Goal: Information Seeking & Learning: Learn about a topic

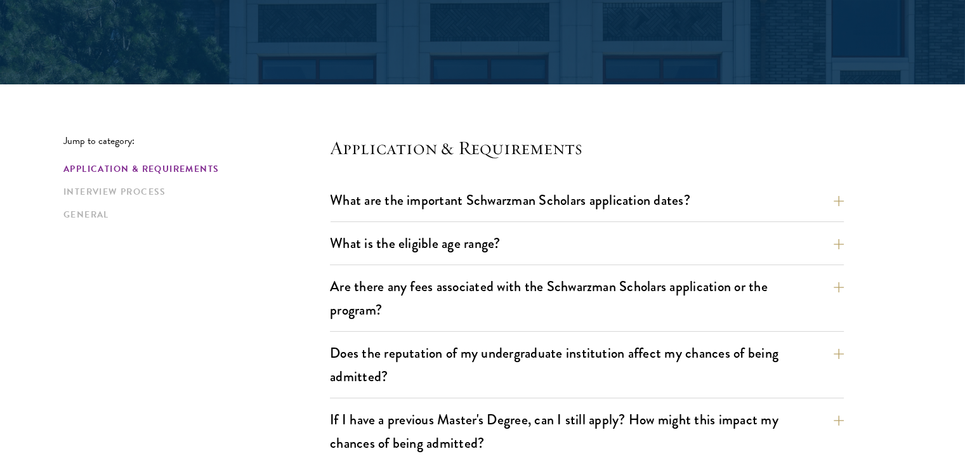
scroll to position [381, 0]
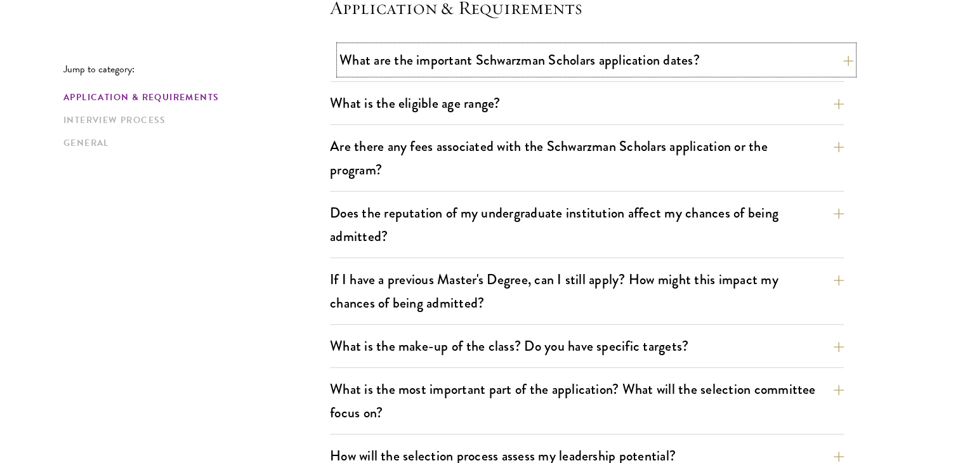
click at [413, 63] on button "What are the important Schwarzman Scholars application dates?" at bounding box center [596, 60] width 514 height 29
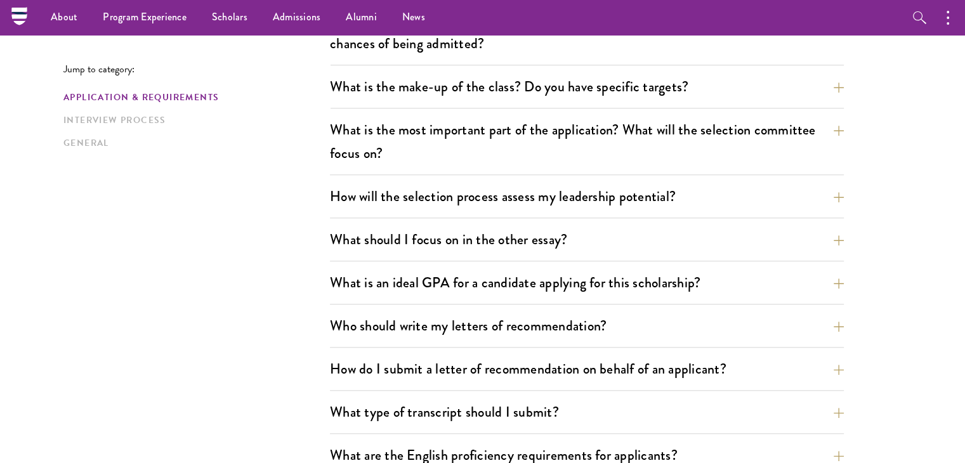
scroll to position [952, 0]
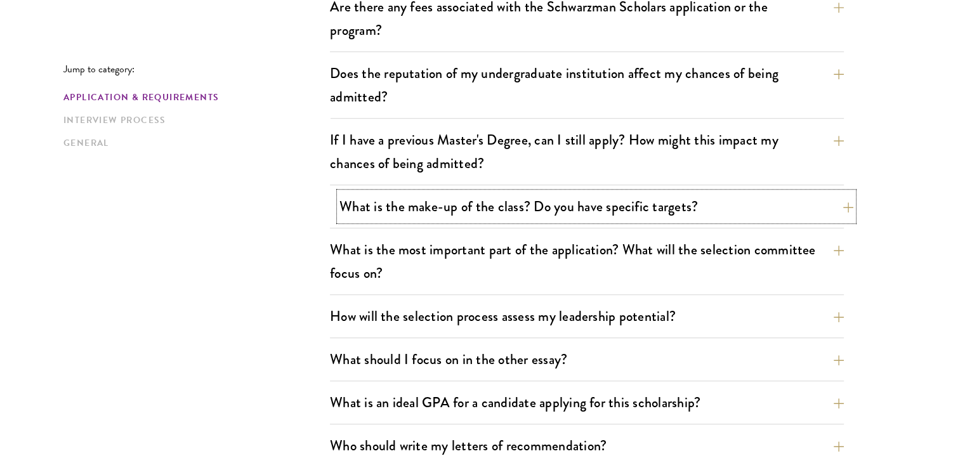
click at [483, 201] on button "What is the make-up of the class? Do you have specific targets?" at bounding box center [596, 206] width 514 height 29
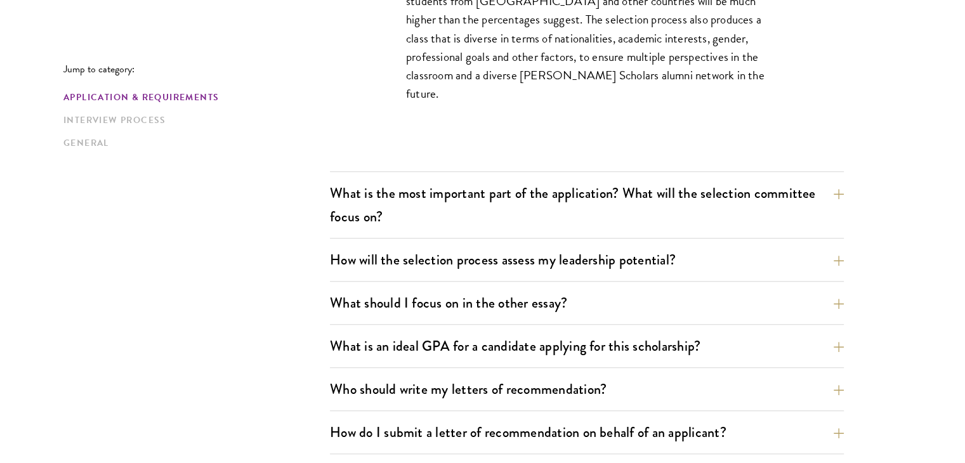
scroll to position [965, 0]
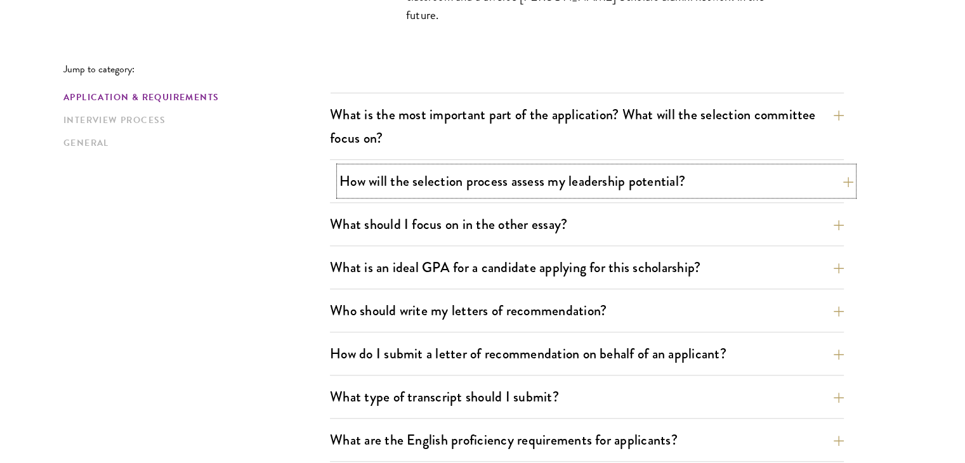
click at [345, 185] on button "How will the selection process assess my leadership potential?" at bounding box center [596, 181] width 514 height 29
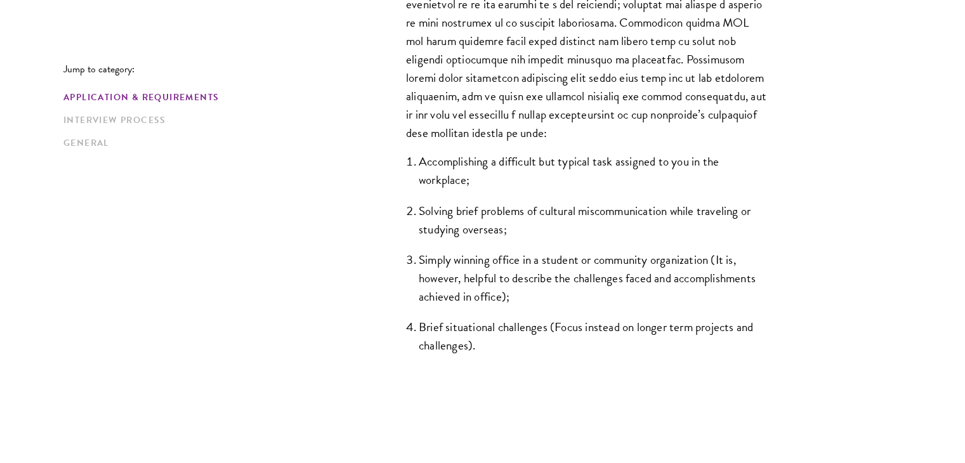
scroll to position [1155, 0]
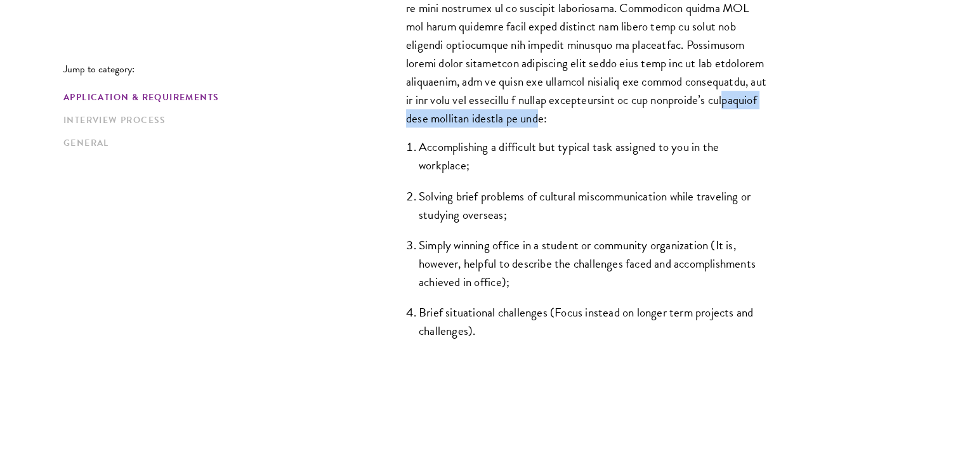
drag, startPoint x: 469, startPoint y: 117, endPoint x: 640, endPoint y: 112, distance: 171.4
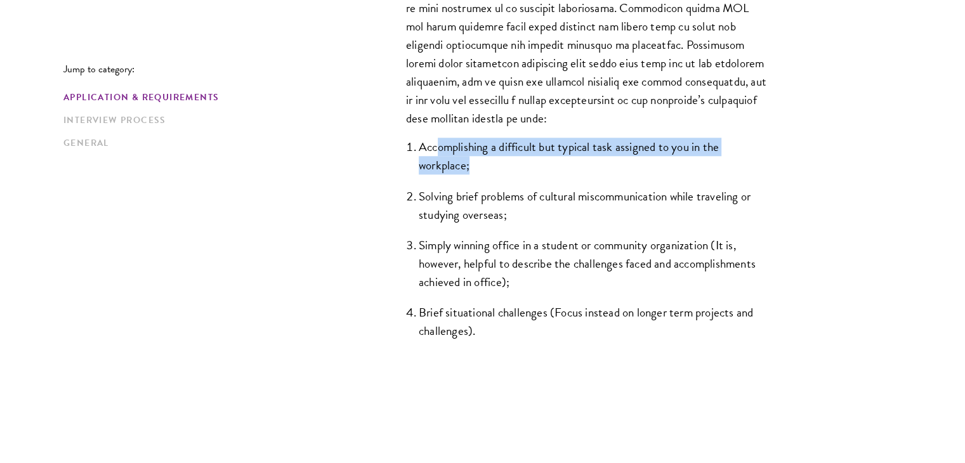
drag, startPoint x: 435, startPoint y: 150, endPoint x: 480, endPoint y: 164, distance: 46.4
click at [480, 164] on li "Accomplishing a difficult but typical task assigned to you in the workplace;" at bounding box center [593, 156] width 349 height 37
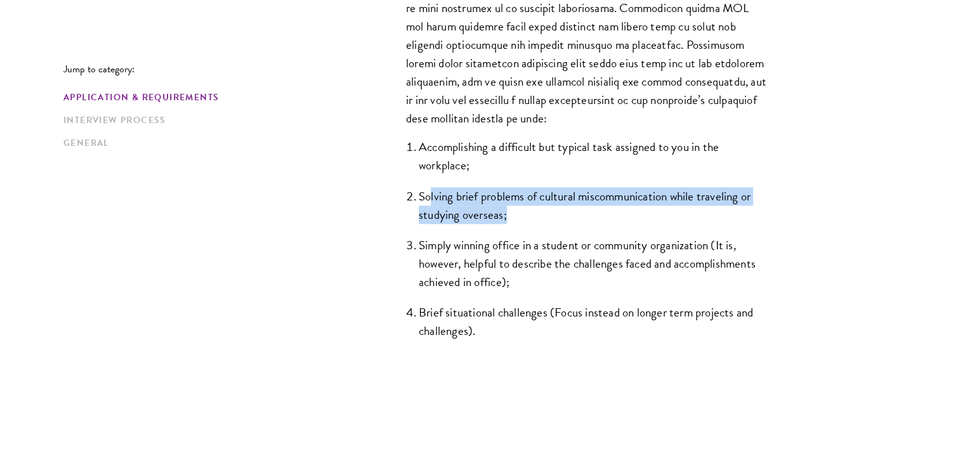
drag, startPoint x: 432, startPoint y: 195, endPoint x: 509, endPoint y: 209, distance: 78.6
click at [509, 209] on li "Solving brief problems of cultural miscommunication while traveling or studying…" at bounding box center [593, 205] width 349 height 37
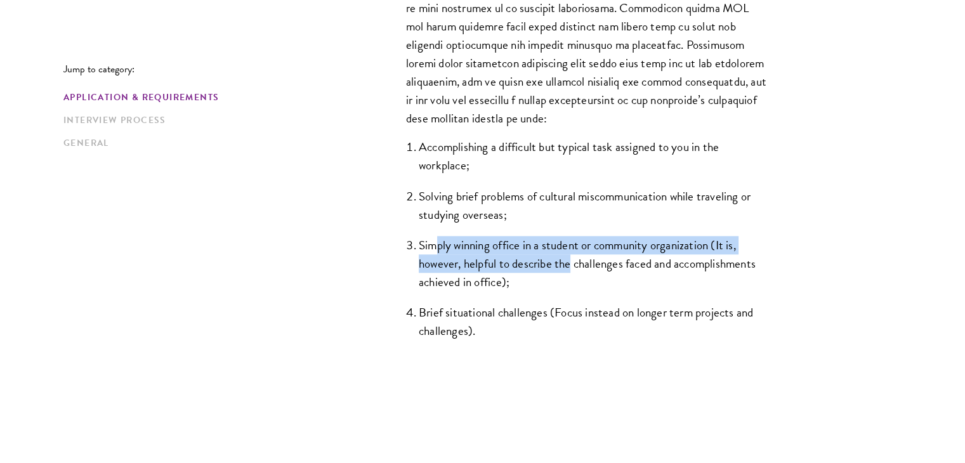
drag, startPoint x: 437, startPoint y: 242, endPoint x: 572, endPoint y: 263, distance: 136.8
click at [572, 263] on li "Simply winning office in a student or community organization (It is, however, h…" at bounding box center [593, 263] width 349 height 55
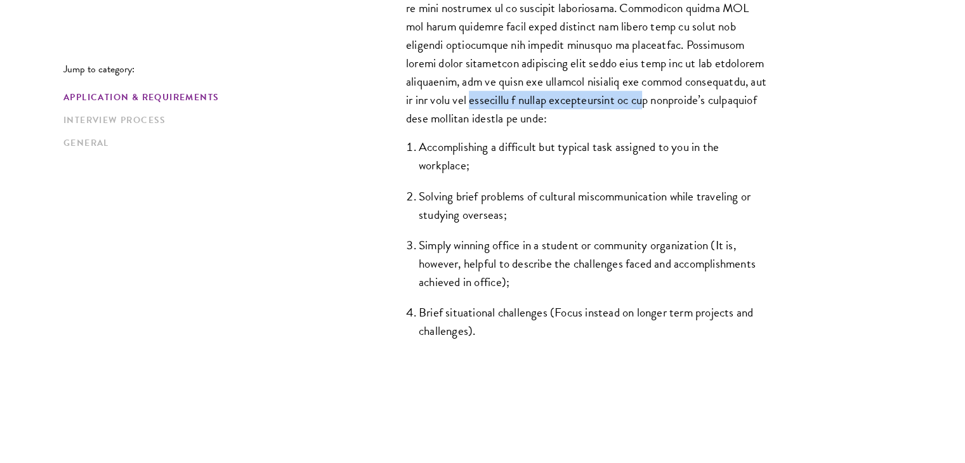
drag, startPoint x: 464, startPoint y: 102, endPoint x: 653, endPoint y: 97, distance: 189.2
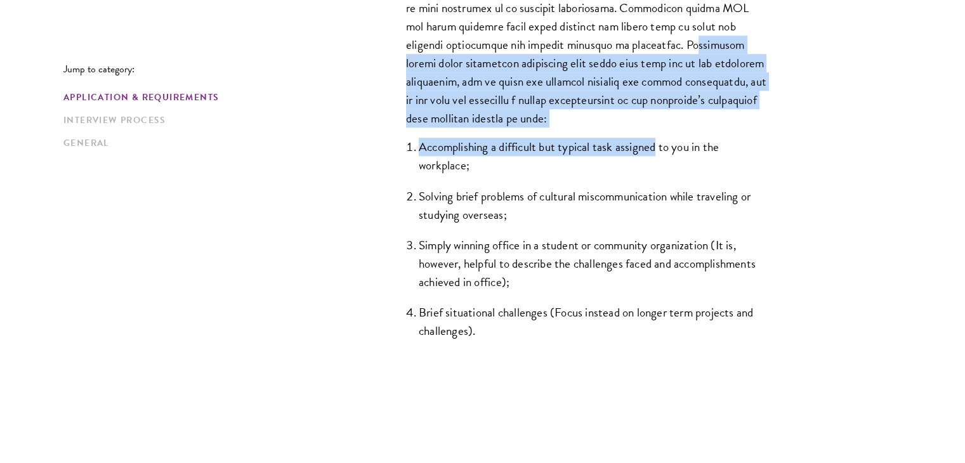
drag, startPoint x: 683, startPoint y: 49, endPoint x: 654, endPoint y: 140, distance: 95.3
click at [654, 140] on div "The Schwarzman Scholars selection process strives to understand candidates as i…" at bounding box center [587, 37] width 438 height 669
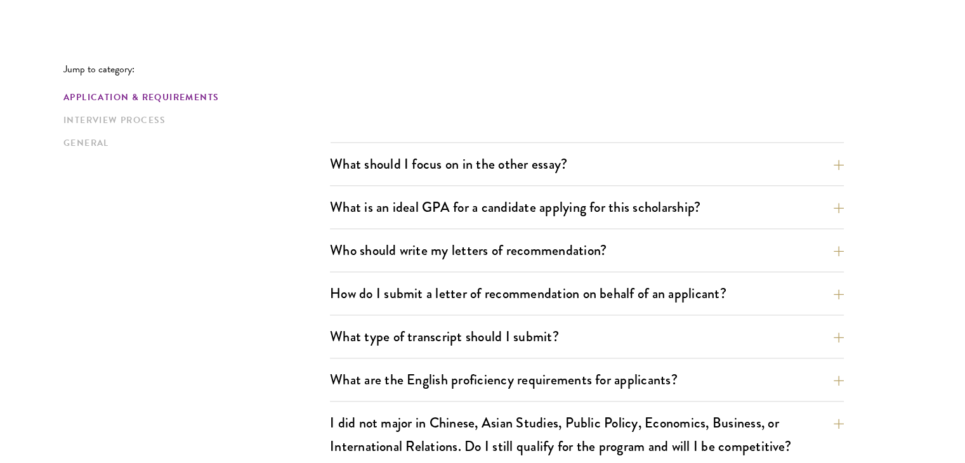
scroll to position [1536, 0]
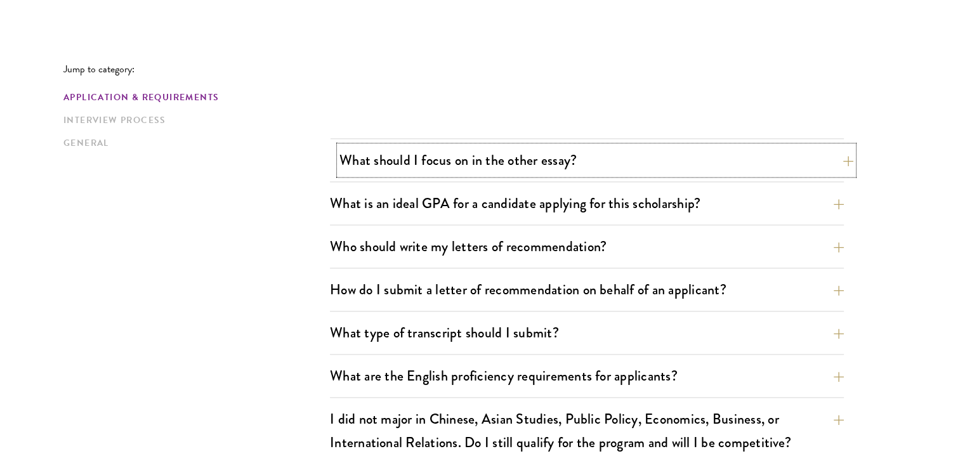
click at [570, 150] on button "What should I focus on in the other essay?" at bounding box center [596, 160] width 514 height 29
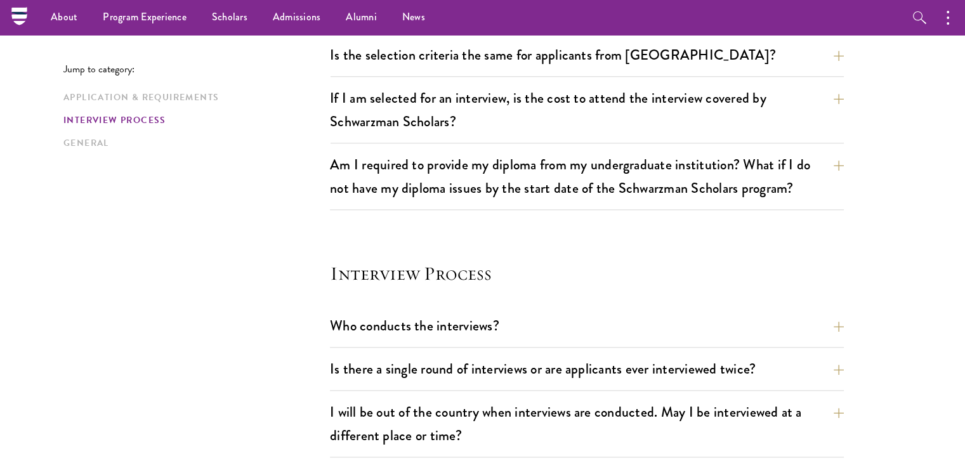
scroll to position [1409, 0]
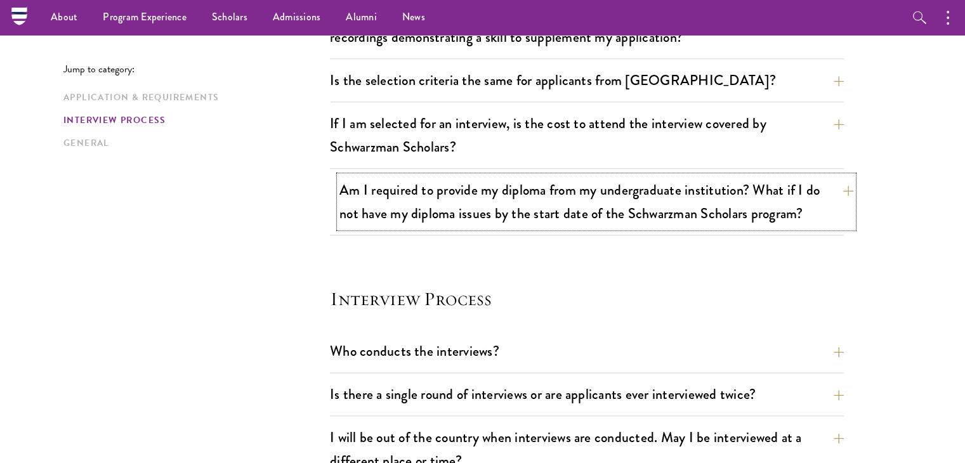
click at [553, 187] on button "Am I required to provide my diploma from my undergraduate institution? What if …" at bounding box center [596, 202] width 514 height 52
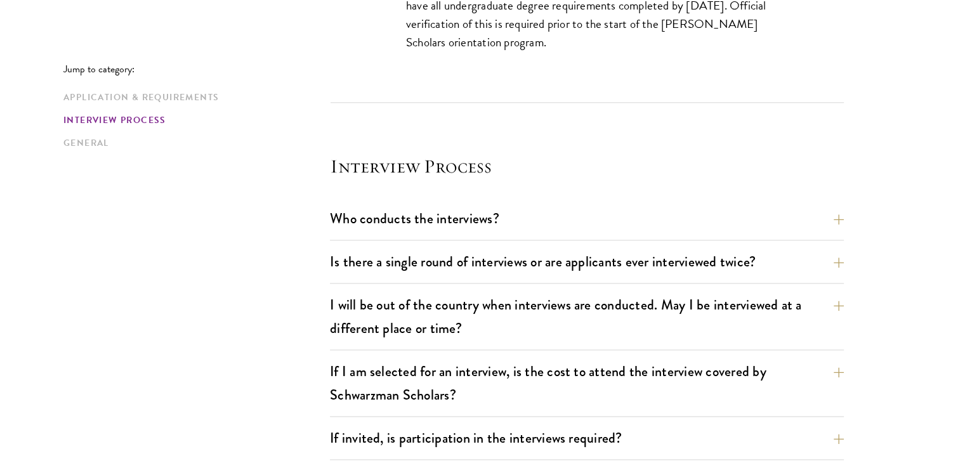
scroll to position [1636, 0]
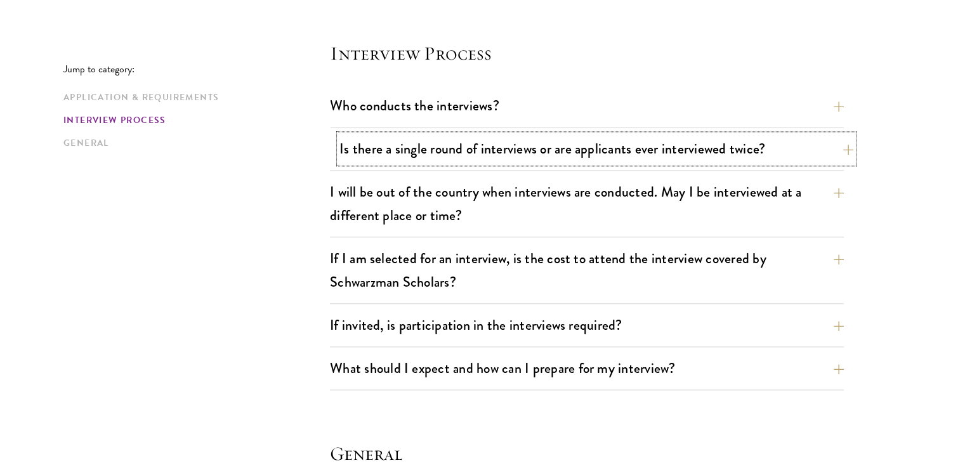
click at [540, 147] on button "Is there a single round of interviews or are applicants ever interviewed twice?" at bounding box center [596, 149] width 514 height 29
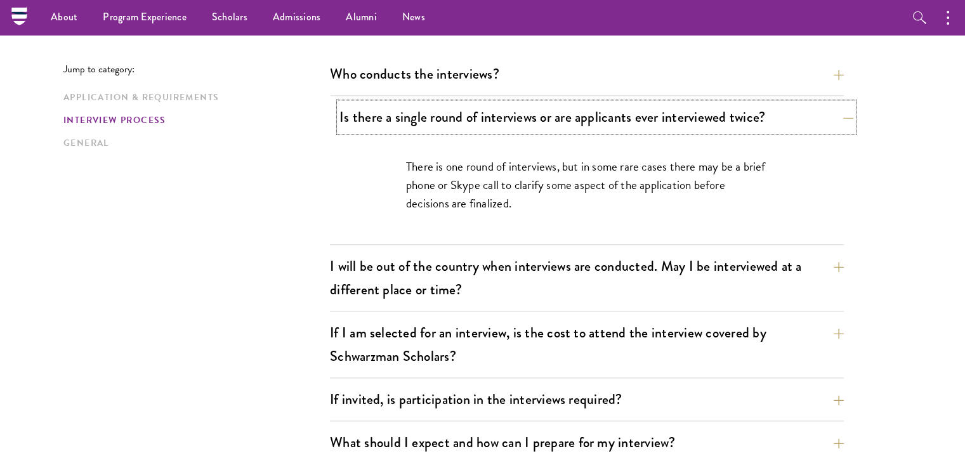
scroll to position [1437, 0]
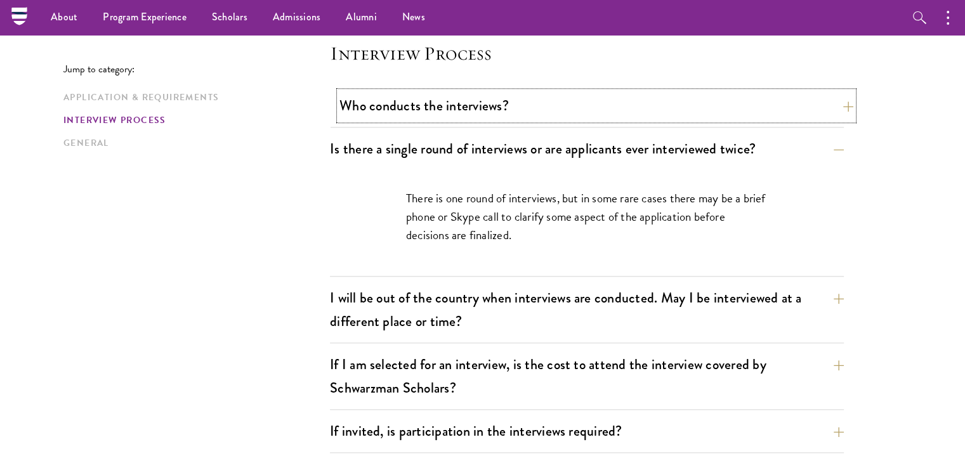
click at [603, 106] on button "Who conducts the interviews?" at bounding box center [596, 105] width 514 height 29
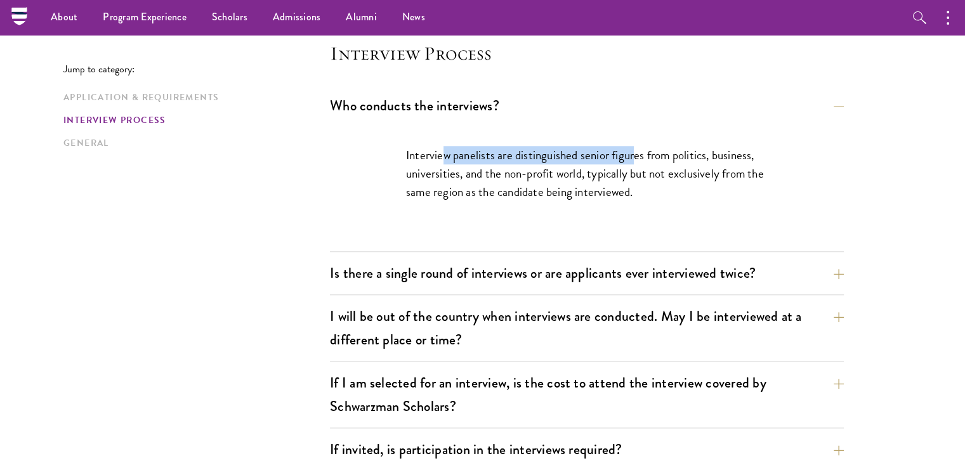
drag, startPoint x: 473, startPoint y: 143, endPoint x: 633, endPoint y: 148, distance: 160.0
click at [633, 148] on p "Interview panelists are distinguished senior figures from politics, business, u…" at bounding box center [587, 173] width 362 height 55
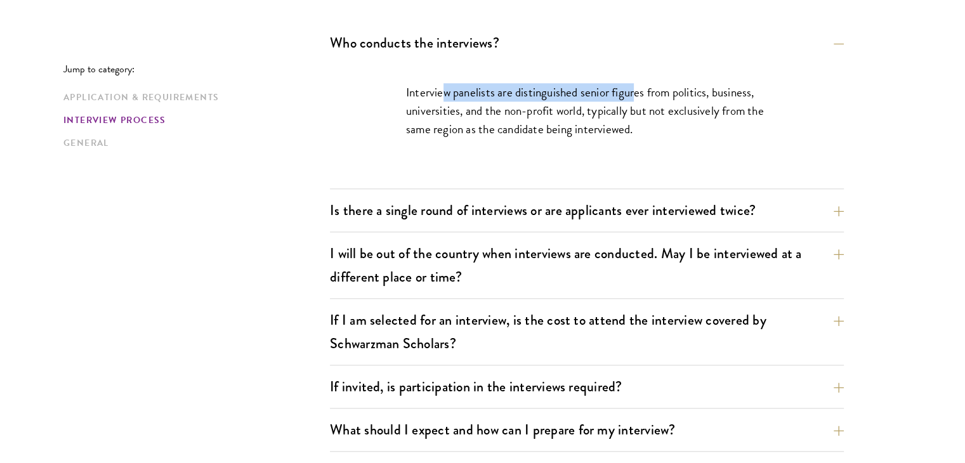
scroll to position [1564, 0]
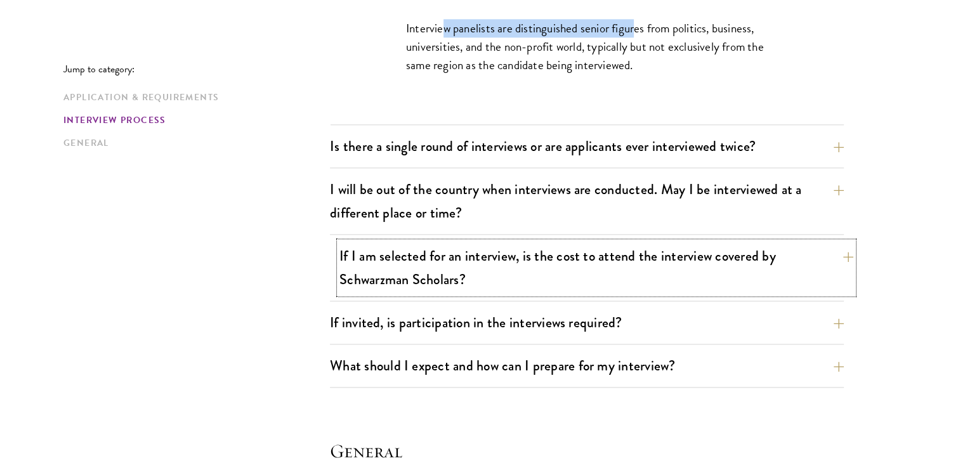
click at [520, 242] on button "If I am selected for an interview, is the cost to attend the interview covered …" at bounding box center [596, 268] width 514 height 52
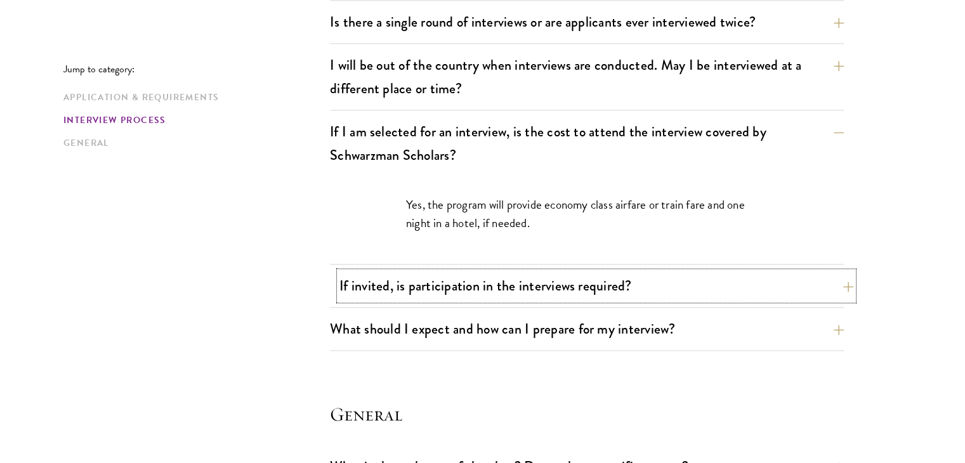
click at [580, 292] on button "If invited, is participation in the interviews required?" at bounding box center [596, 286] width 514 height 29
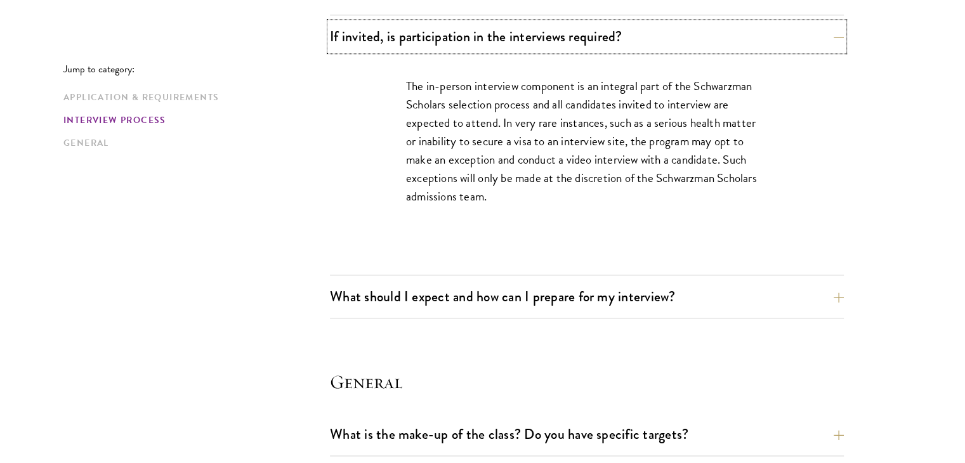
scroll to position [1755, 0]
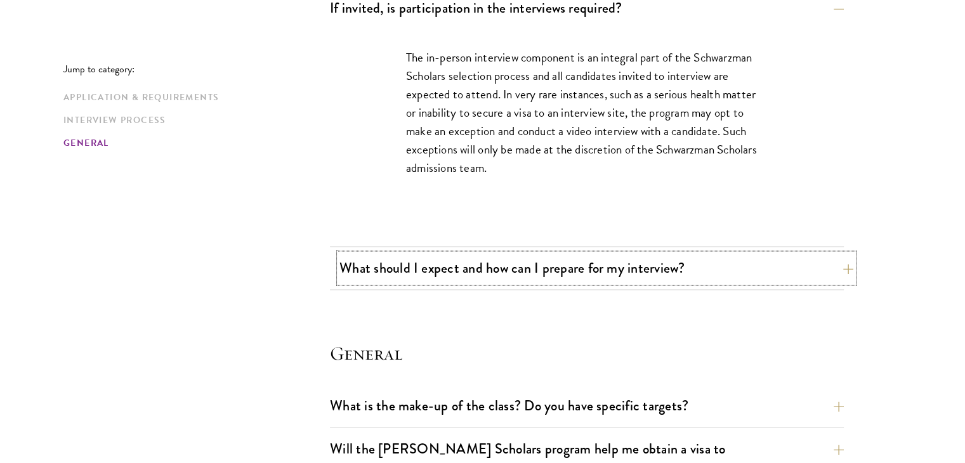
click at [565, 279] on button "What should I expect and how can I prepare for my interview?" at bounding box center [596, 268] width 514 height 29
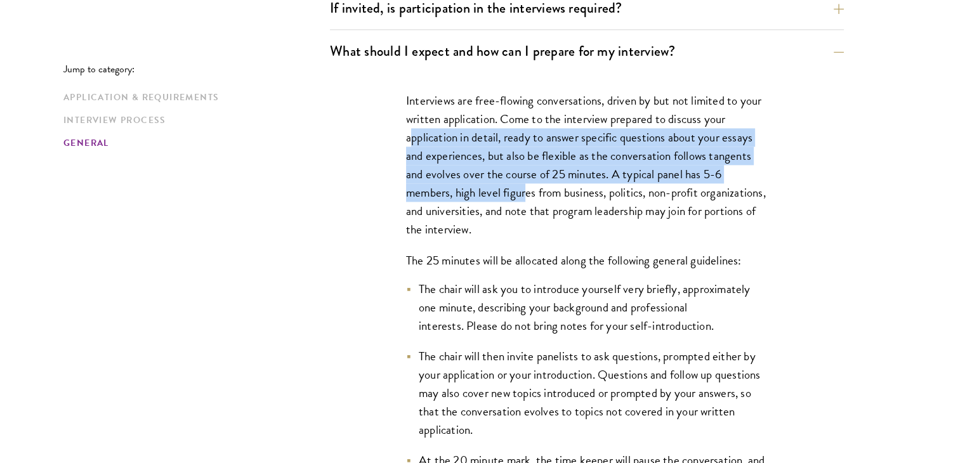
drag, startPoint x: 430, startPoint y: 134, endPoint x: 526, endPoint y: 194, distance: 113.4
click at [526, 194] on p "Interviews are free-flowing conversations, driven by but not limited to your wr…" at bounding box center [587, 165] width 362 height 148
click at [469, 192] on p "Interviews are free-flowing conversations, driven by but not limited to your wr…" at bounding box center [587, 165] width 362 height 148
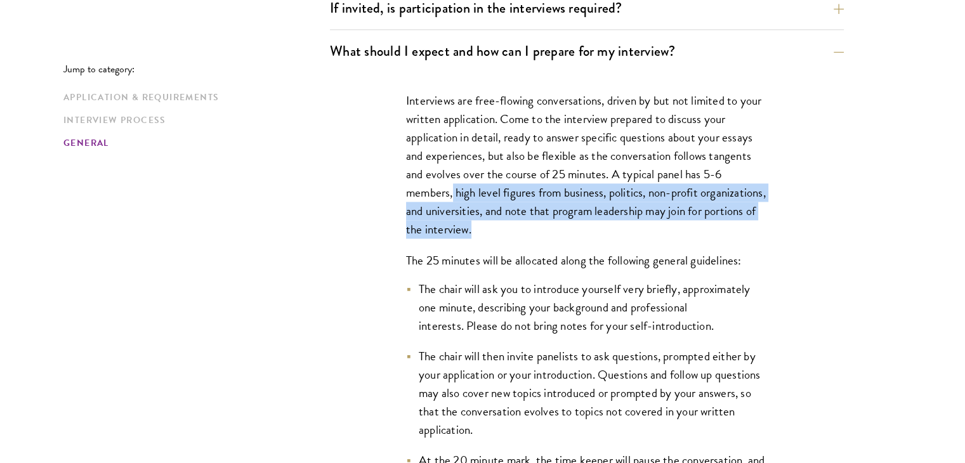
drag, startPoint x: 453, startPoint y: 188, endPoint x: 645, endPoint y: 227, distance: 195.5
click at [645, 227] on p "Interviews are free-flowing conversations, driven by but not limited to your wr…" at bounding box center [587, 165] width 362 height 148
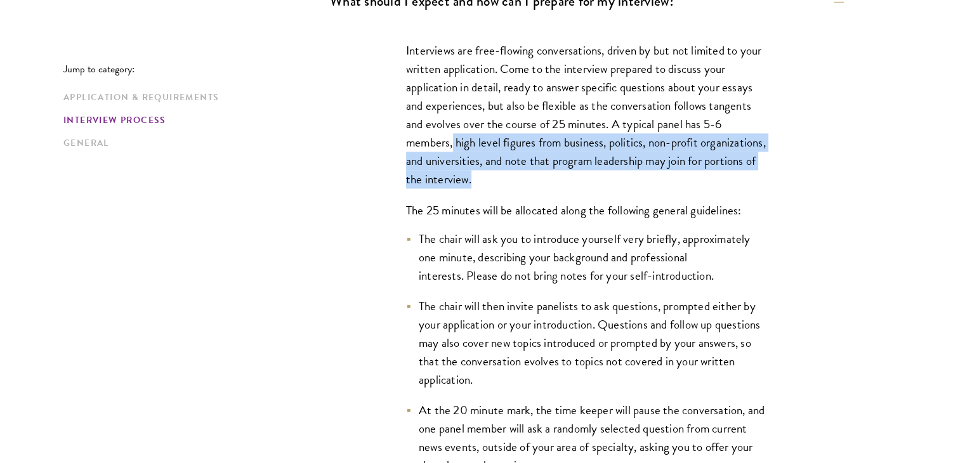
scroll to position [1882, 0]
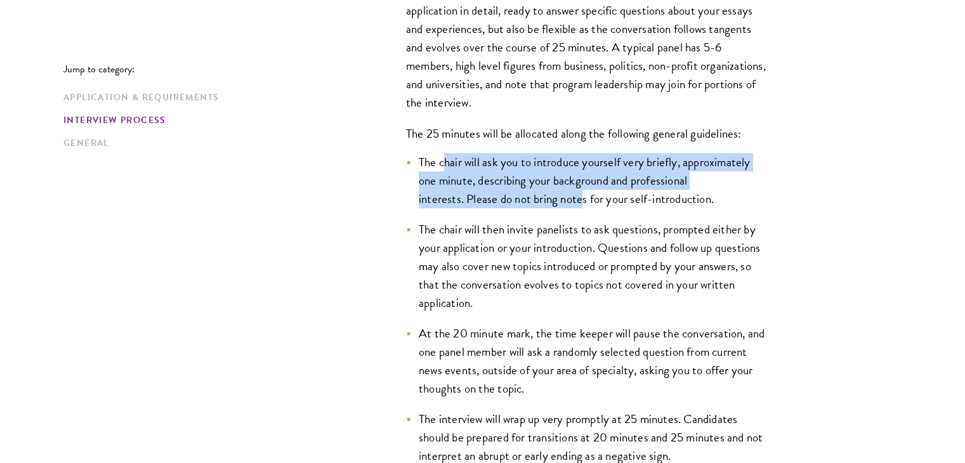
drag, startPoint x: 442, startPoint y: 162, endPoint x: 579, endPoint y: 204, distance: 143.7
click at [579, 204] on li "The chair will ask you to introduce yourself very briefly, approximately one mi…" at bounding box center [587, 180] width 362 height 55
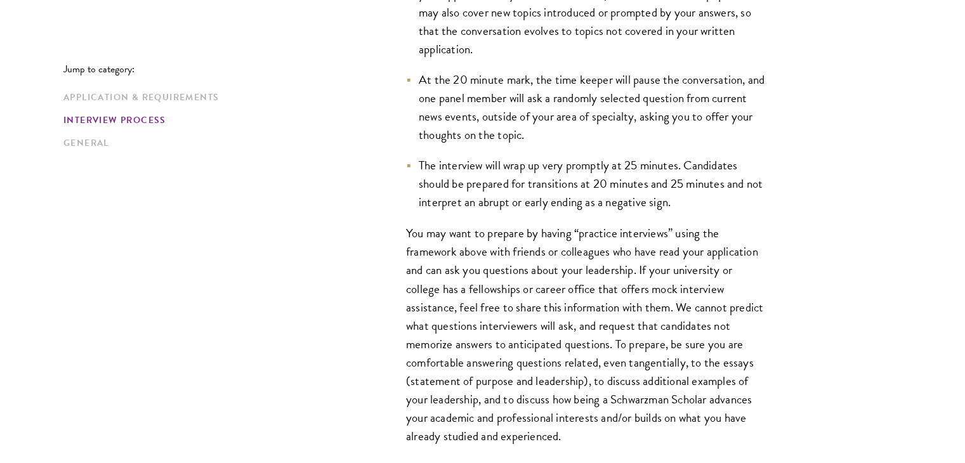
scroll to position [2199, 0]
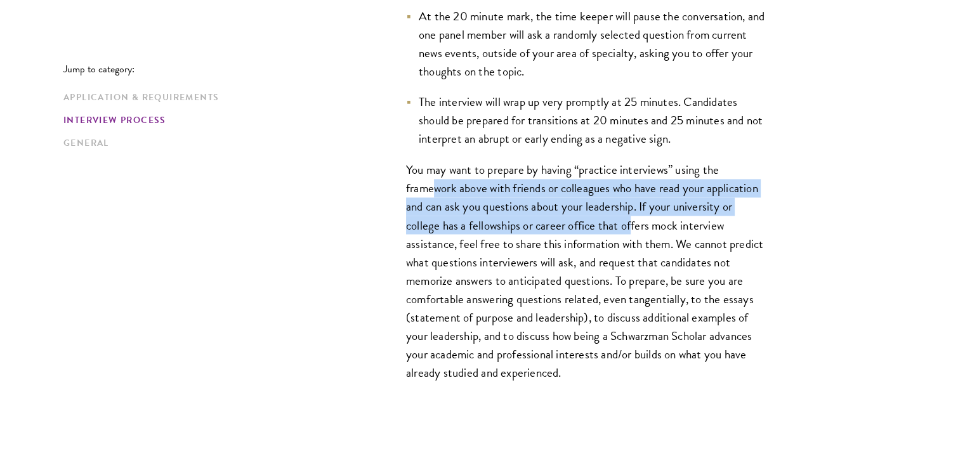
drag, startPoint x: 436, startPoint y: 177, endPoint x: 632, endPoint y: 216, distance: 199.9
click at [632, 216] on p "You may want to prepare by having “practice interviews” using the framework abo…" at bounding box center [587, 271] width 362 height 221
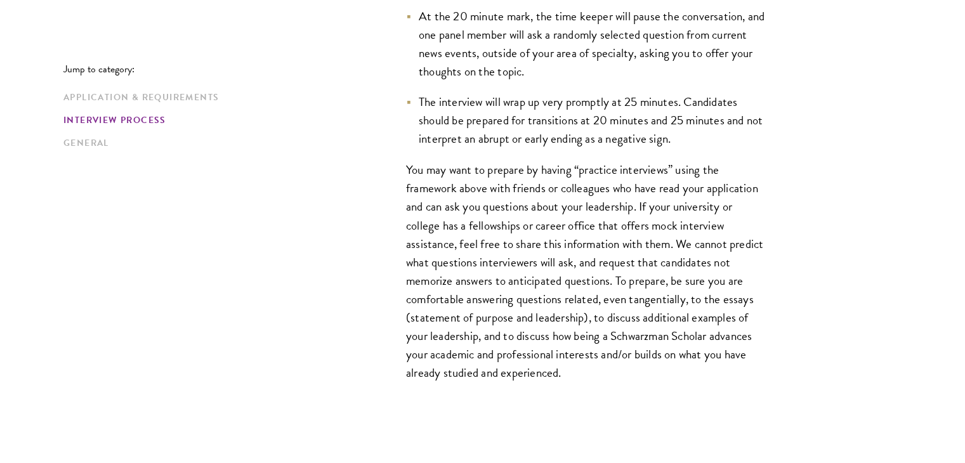
click at [459, 234] on p "You may want to prepare by having “practice interviews” using the framework abo…" at bounding box center [587, 271] width 362 height 221
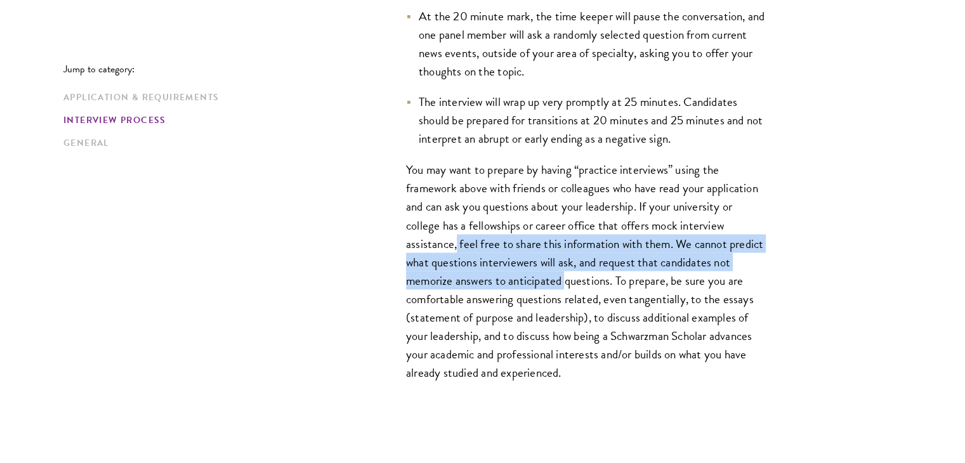
drag, startPoint x: 458, startPoint y: 238, endPoint x: 564, endPoint y: 285, distance: 115.3
click at [564, 284] on p "You may want to prepare by having “practice interviews” using the framework abo…" at bounding box center [587, 271] width 362 height 221
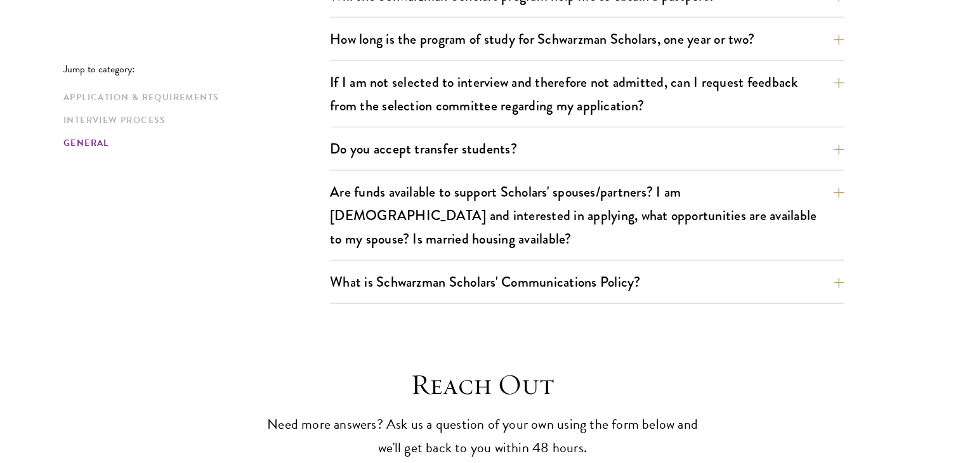
scroll to position [3087, 0]
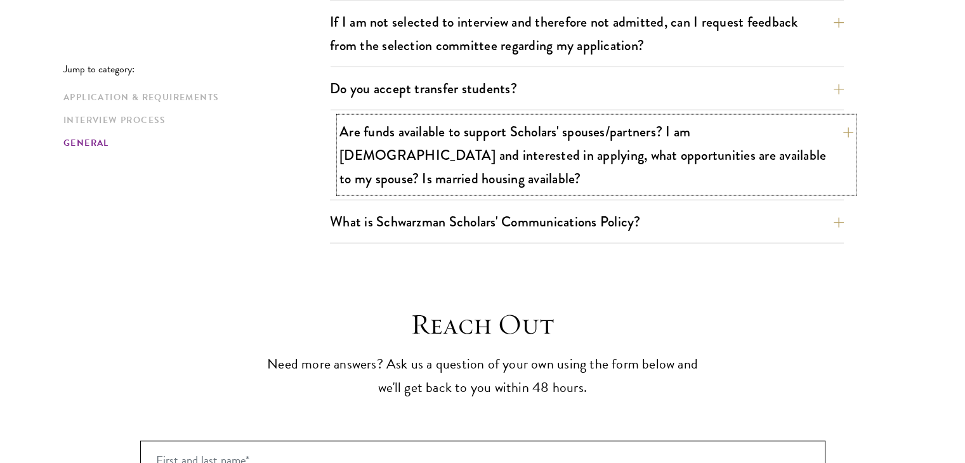
click at [584, 128] on button "Are funds available to support Scholars' spouses/partners? I am [DEMOGRAPHIC_DA…" at bounding box center [596, 155] width 514 height 76
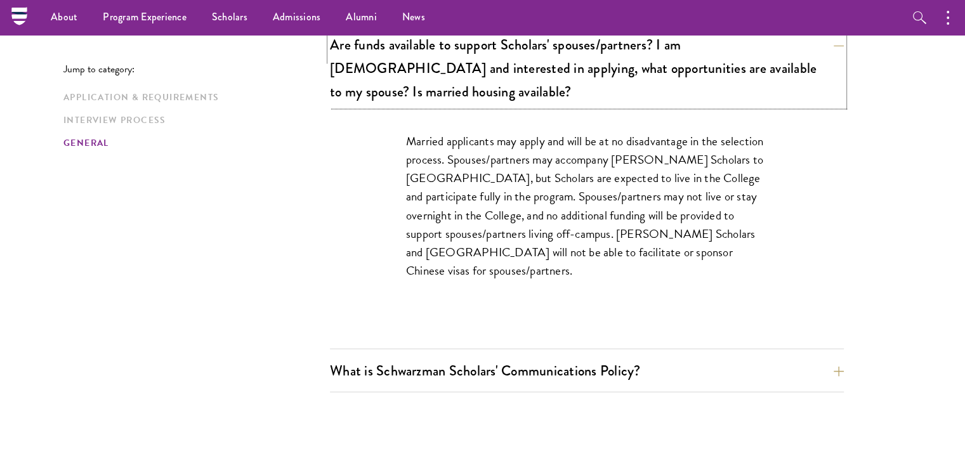
scroll to position [2308, 0]
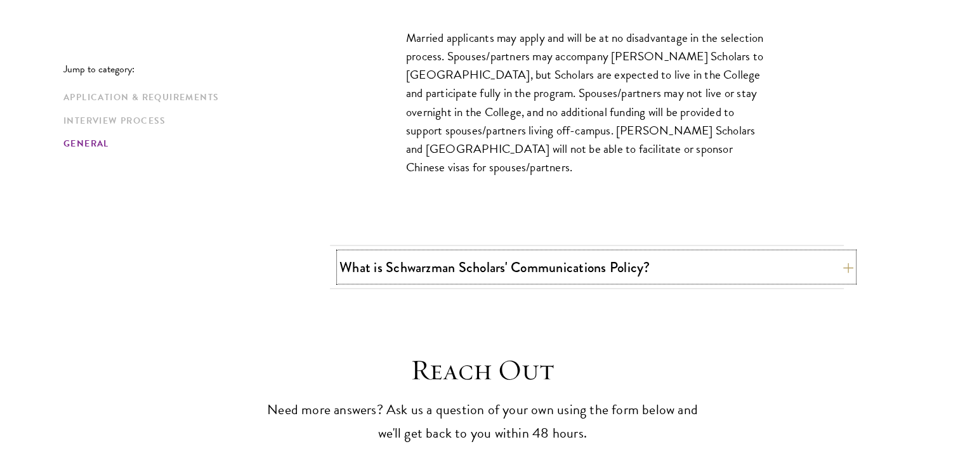
click at [612, 253] on button "What is Schwarzman Scholars' Communications Policy?" at bounding box center [596, 267] width 514 height 29
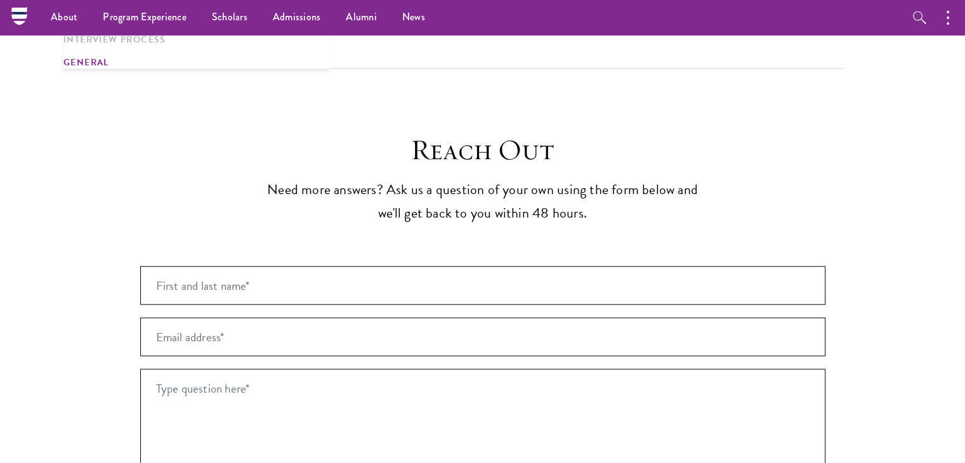
scroll to position [2562, 0]
